Goal: Navigation & Orientation: Find specific page/section

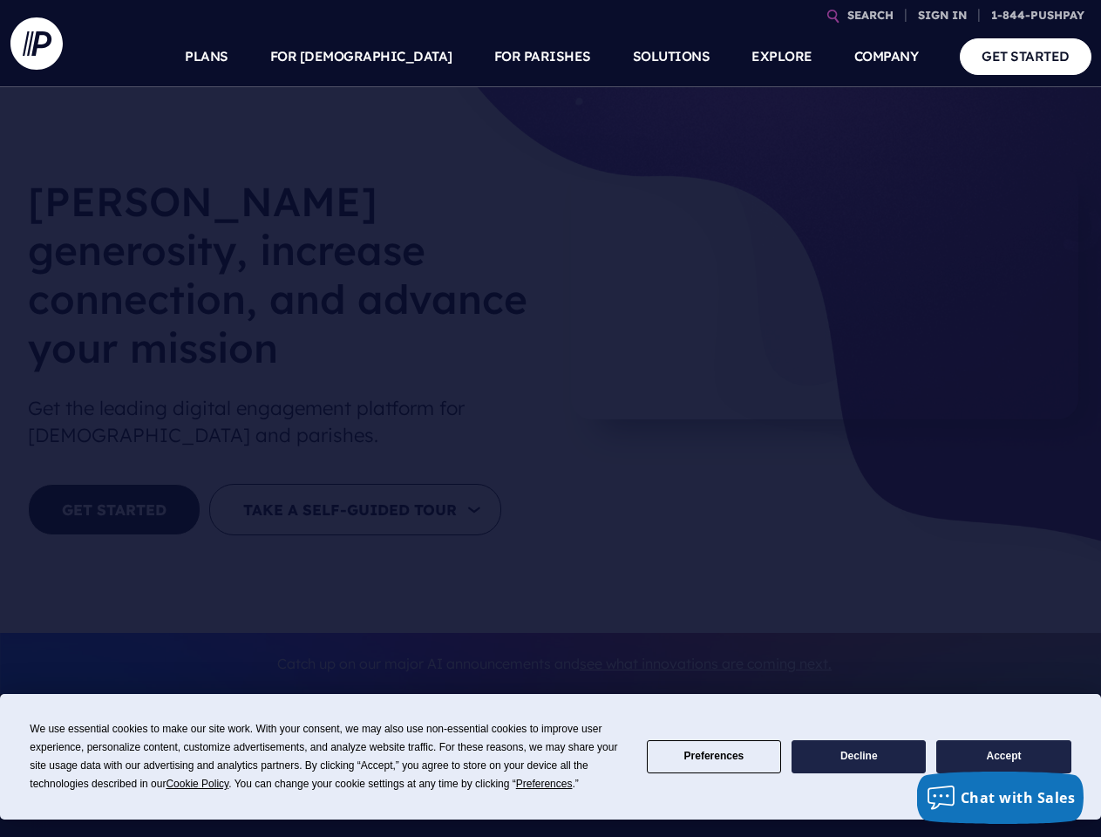
click at [550, 419] on section at bounding box center [550, 418] width 1101 height 837
click at [201, 784] on span "Cookie Policy" at bounding box center [197, 784] width 63 height 12
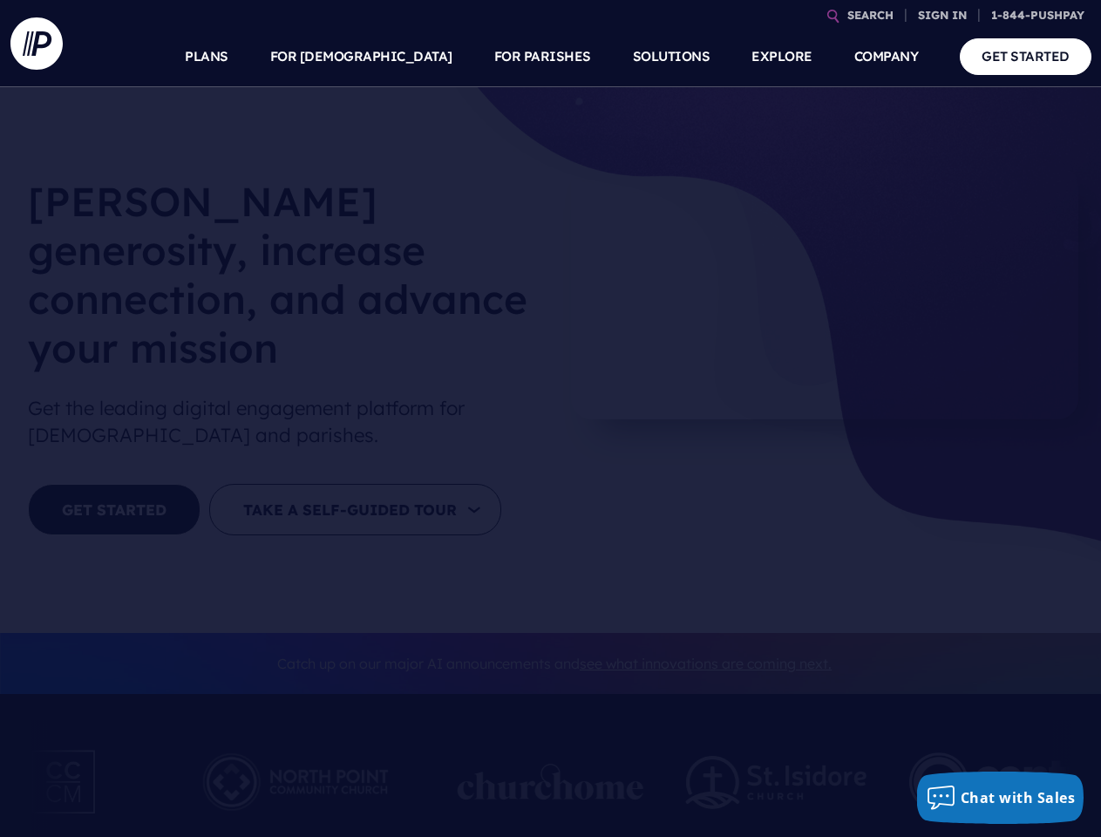
click at [547, 784] on section at bounding box center [550, 418] width 1101 height 837
click at [714, 757] on img at bounding box center [776, 782] width 181 height 53
click at [859, 757] on img at bounding box center [776, 782] width 181 height 53
click at [1004, 757] on img at bounding box center [1014, 782] width 208 height 96
click at [870, 15] on link "SEARCH" at bounding box center [871, 15] width 60 height 31
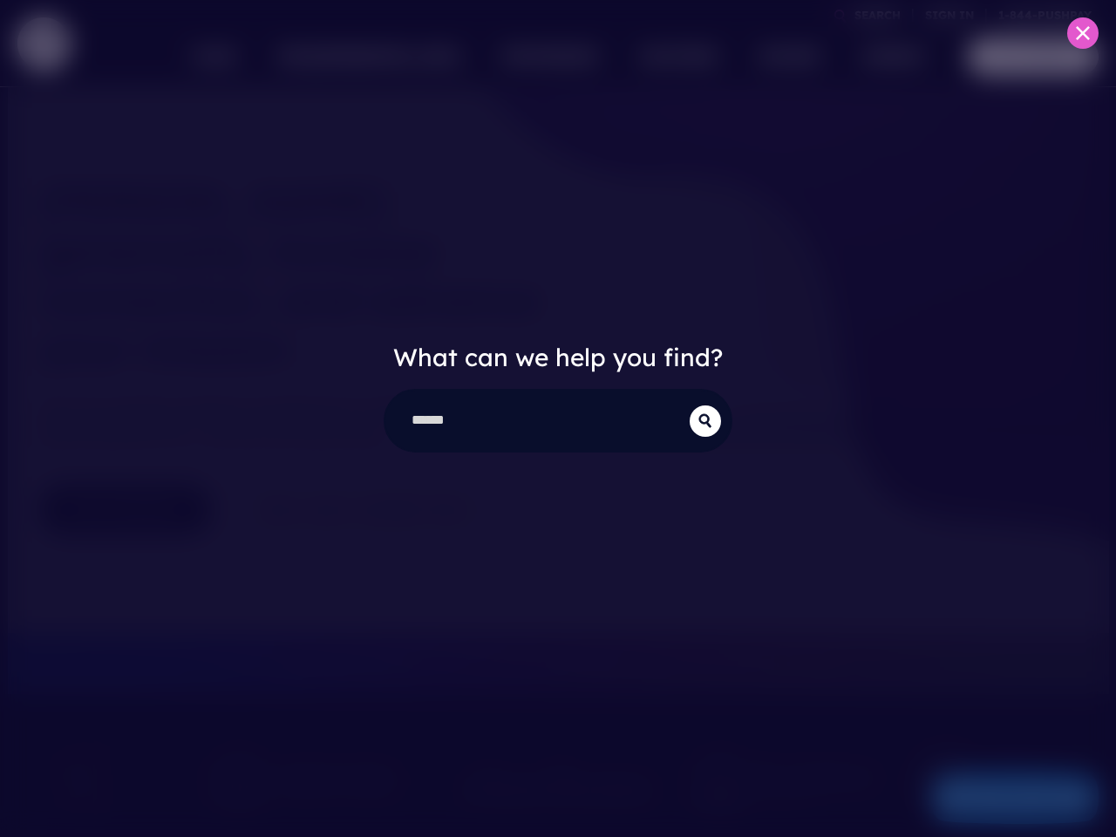
click at [403, 57] on div "What can we help you find?" at bounding box center [558, 418] width 1116 height 837
click at [542, 57] on div "What can we help you find?" at bounding box center [558, 418] width 1116 height 837
